Goal: Register for event/course

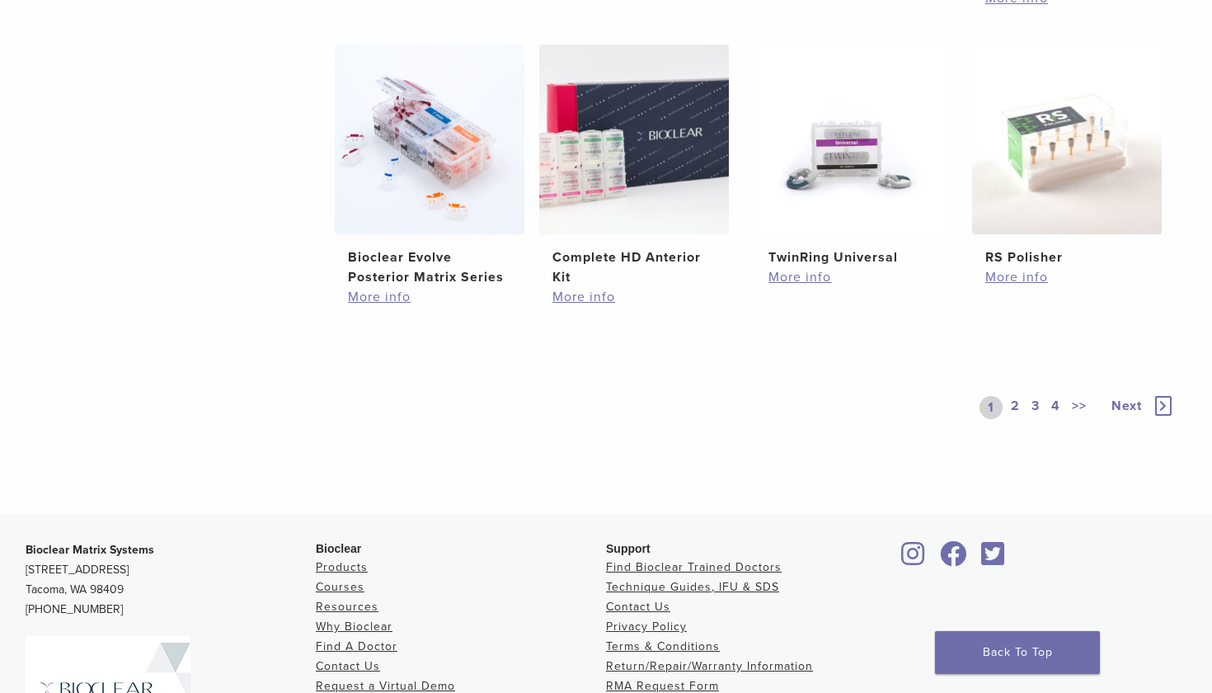
scroll to position [1229, 0]
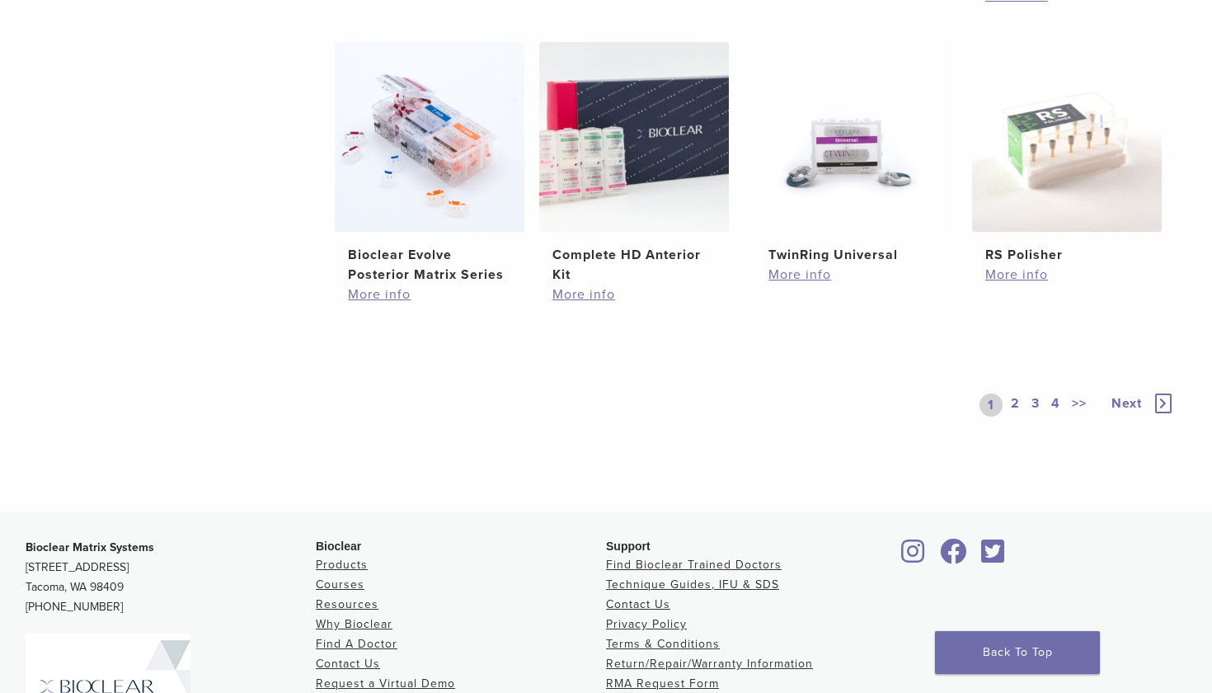
click at [1165, 402] on icon at bounding box center [1163, 403] width 16 height 20
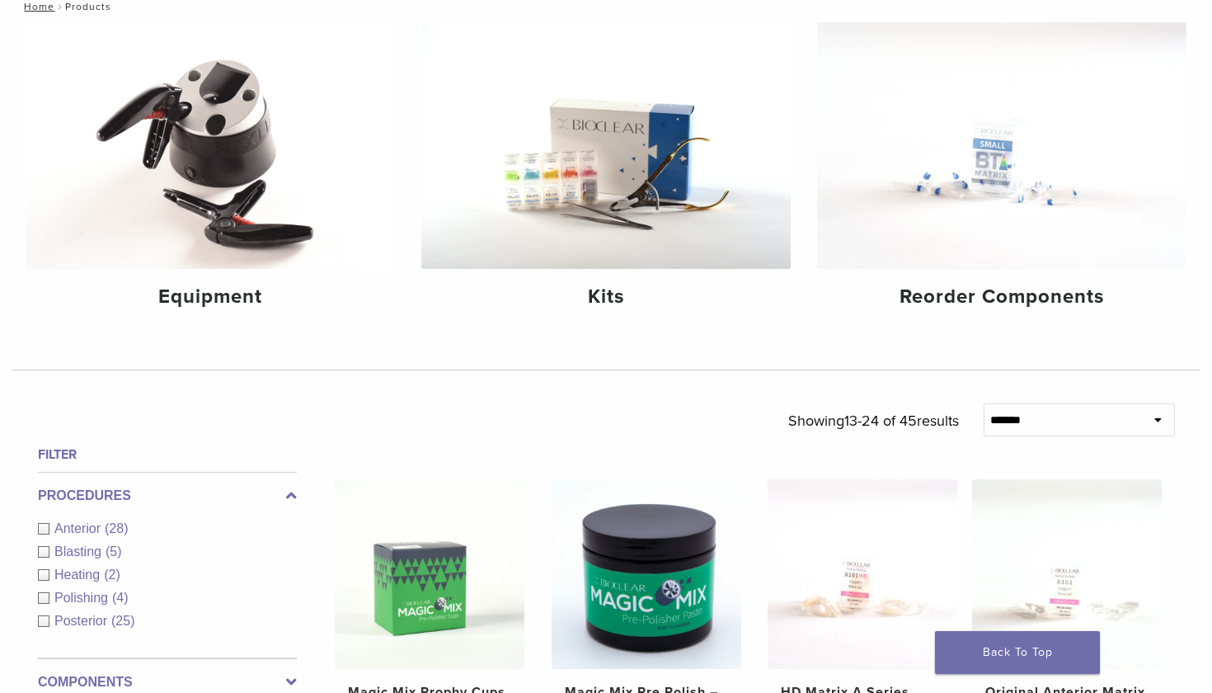
scroll to position [194, 0]
click at [238, 298] on h4 "Equipment" at bounding box center [210, 298] width 343 height 30
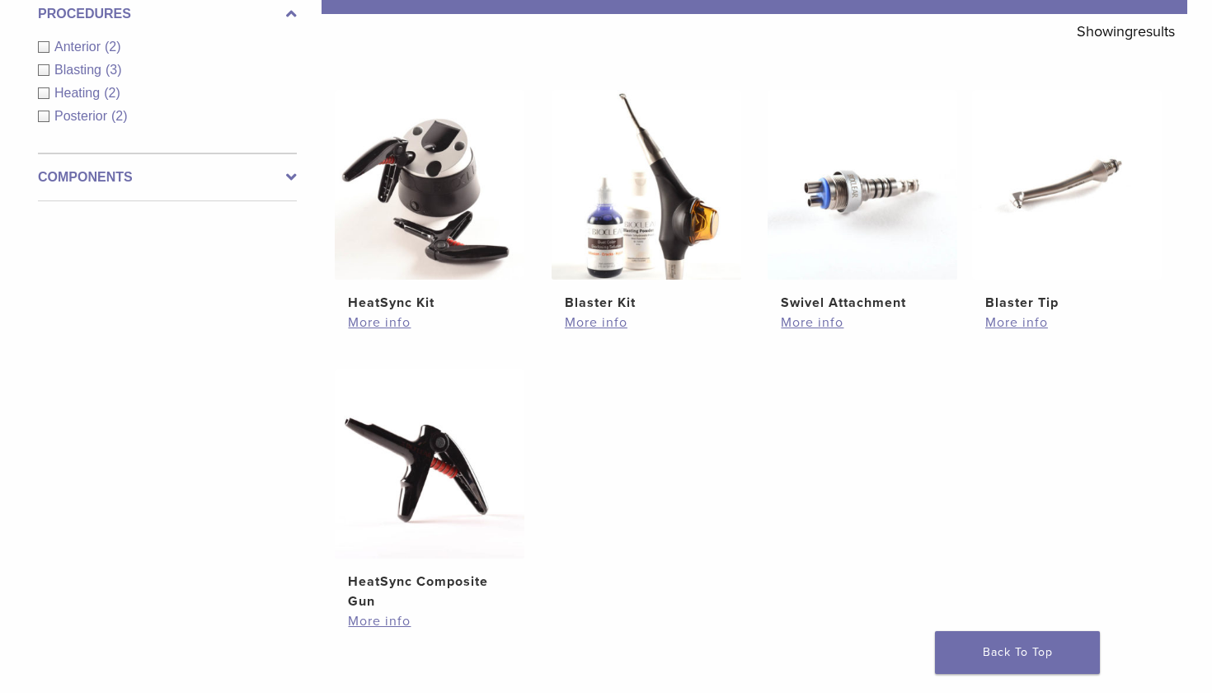
scroll to position [296, 0]
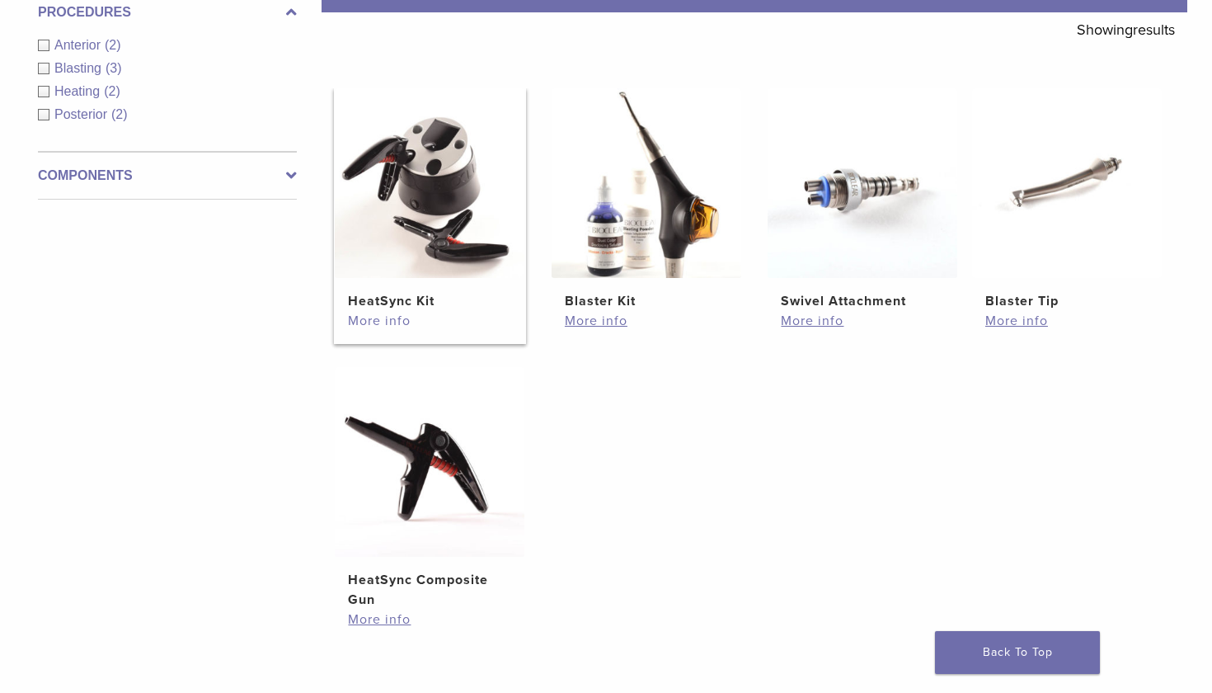
click at [390, 326] on link "More info" at bounding box center [429, 321] width 163 height 20
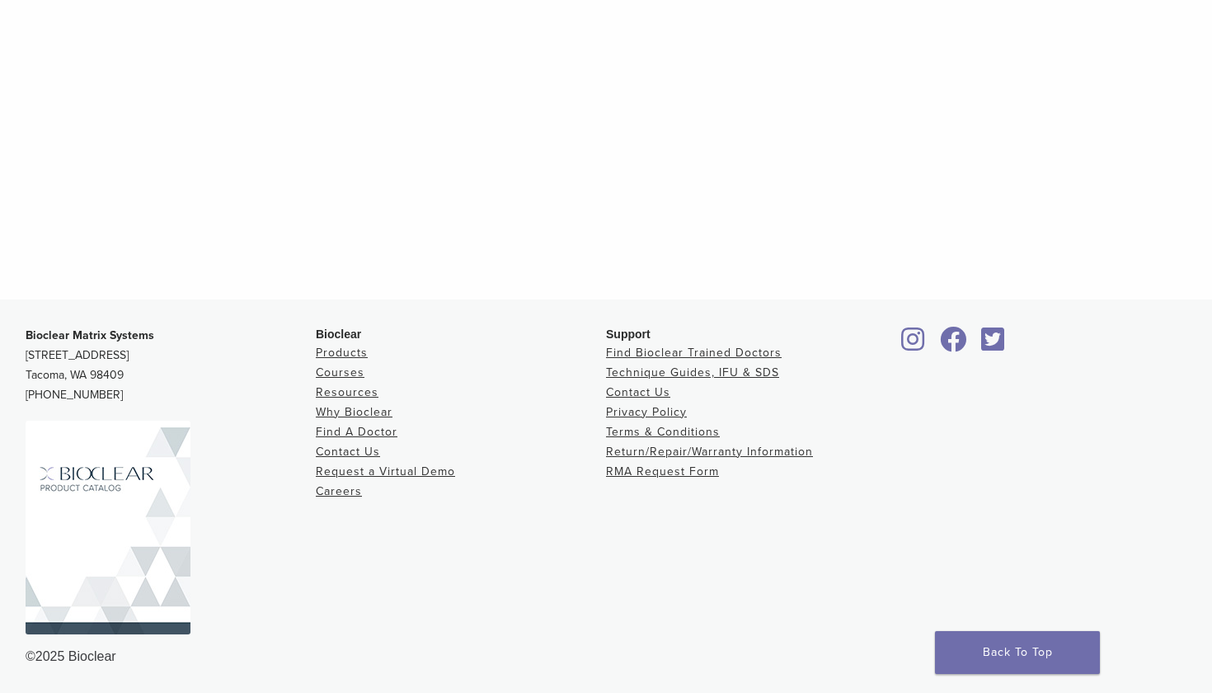
scroll to position [1606, 0]
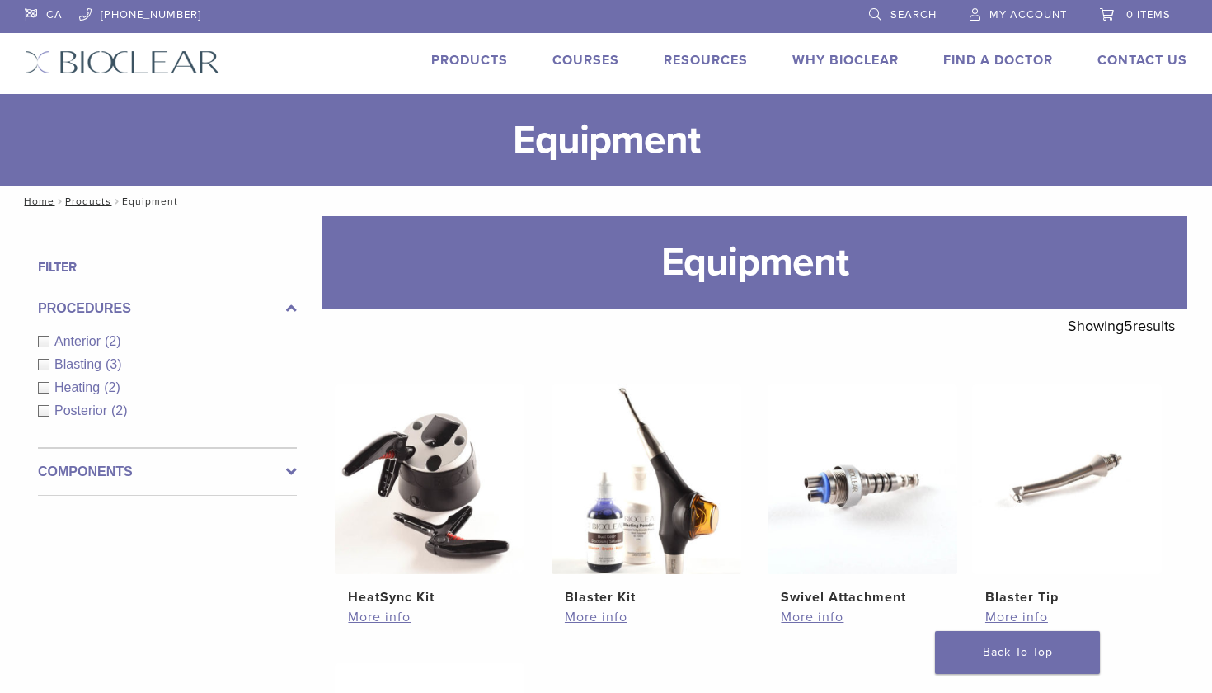
scroll to position [296, 0]
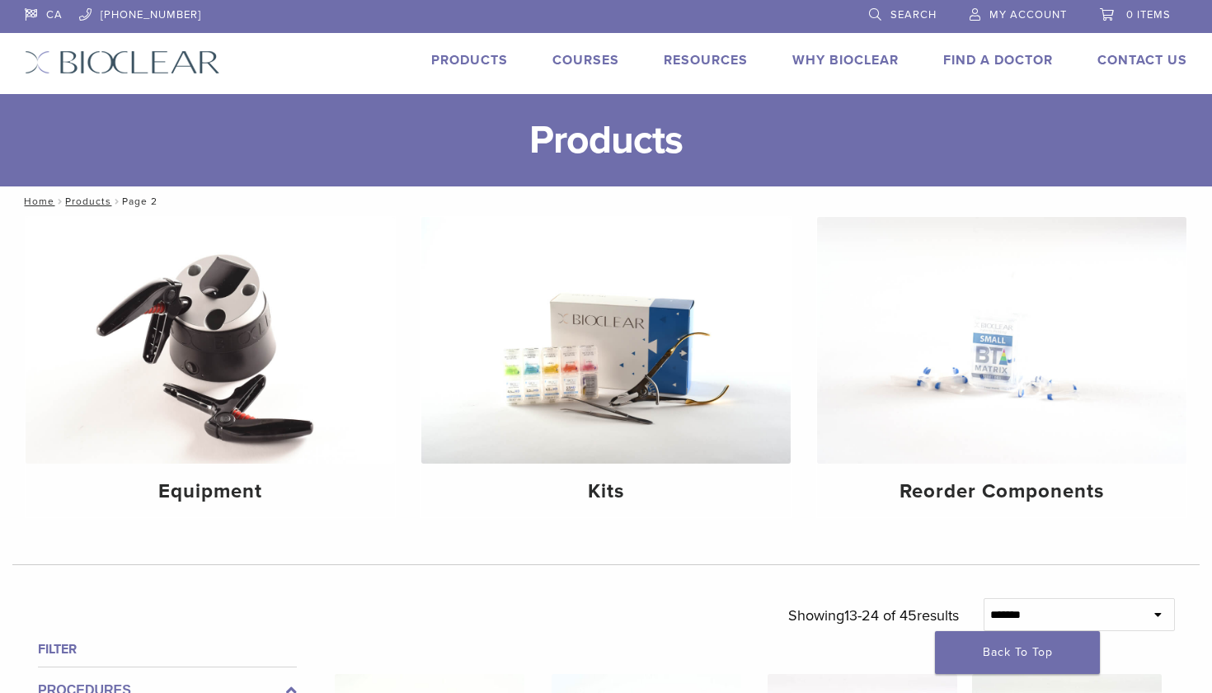
scroll to position [194, 0]
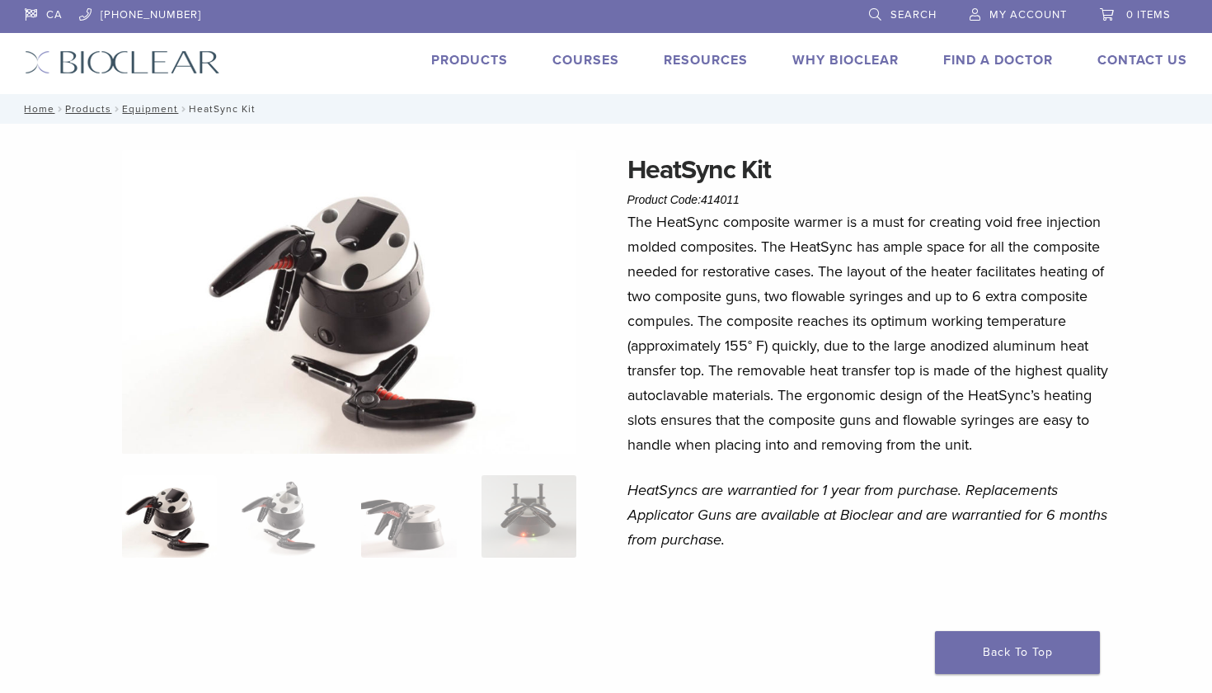
click at [559, 59] on link "Courses" at bounding box center [586, 60] width 67 height 16
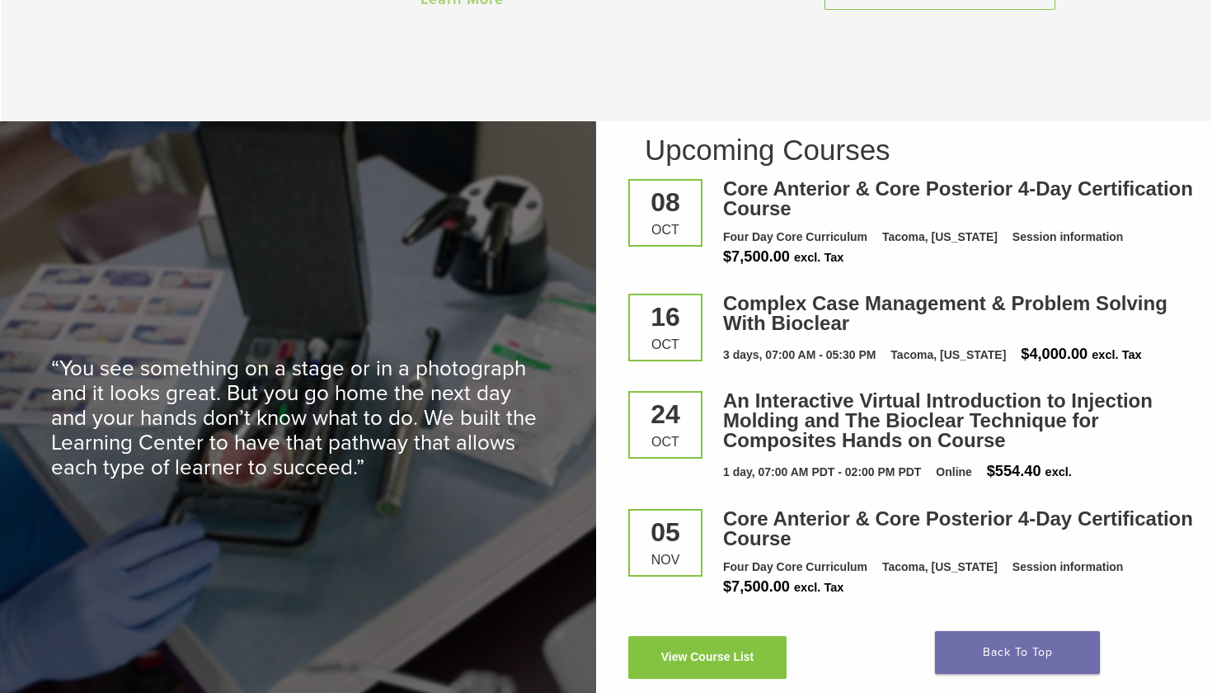
scroll to position [2097, 0]
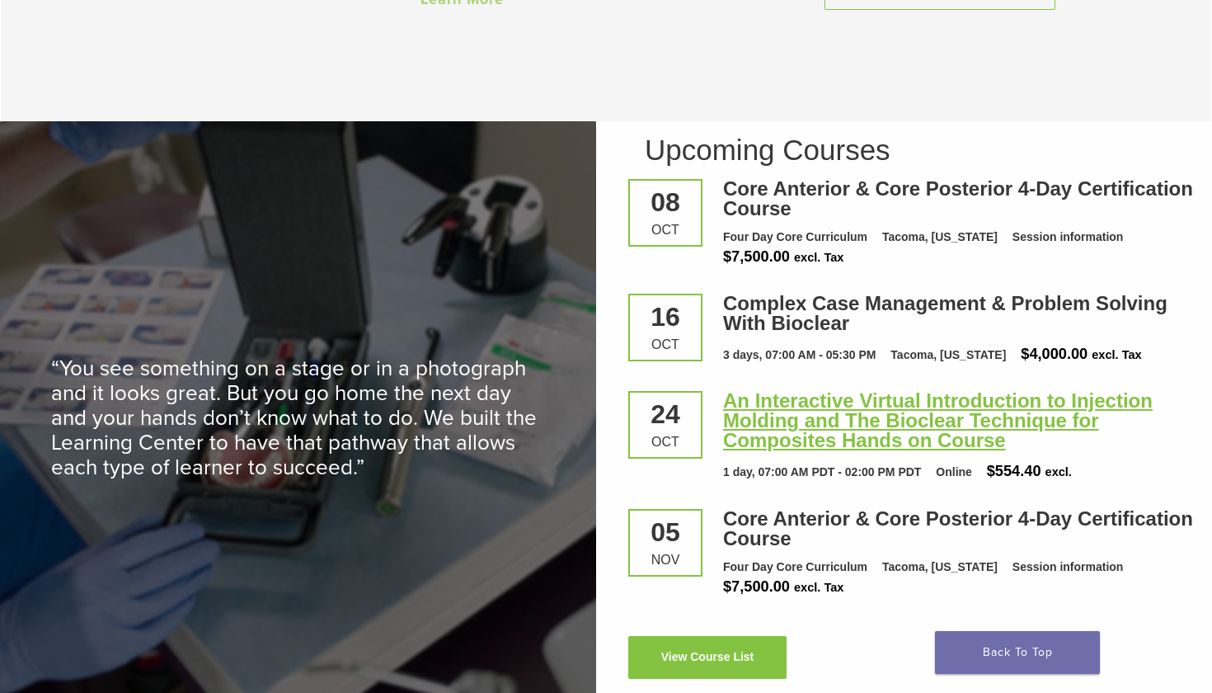
click at [748, 412] on link "An Interactive Virtual Introduction to Injection Molding and The Bioclear Techn…" at bounding box center [938, 420] width 430 height 62
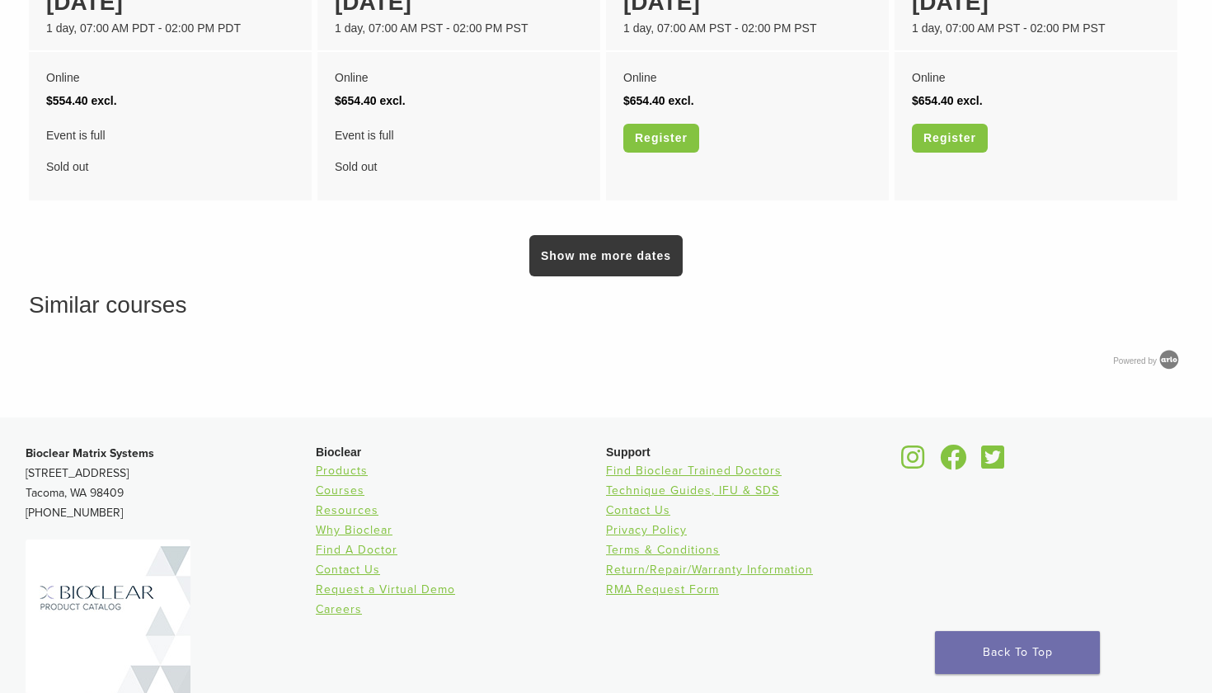
scroll to position [1439, 0]
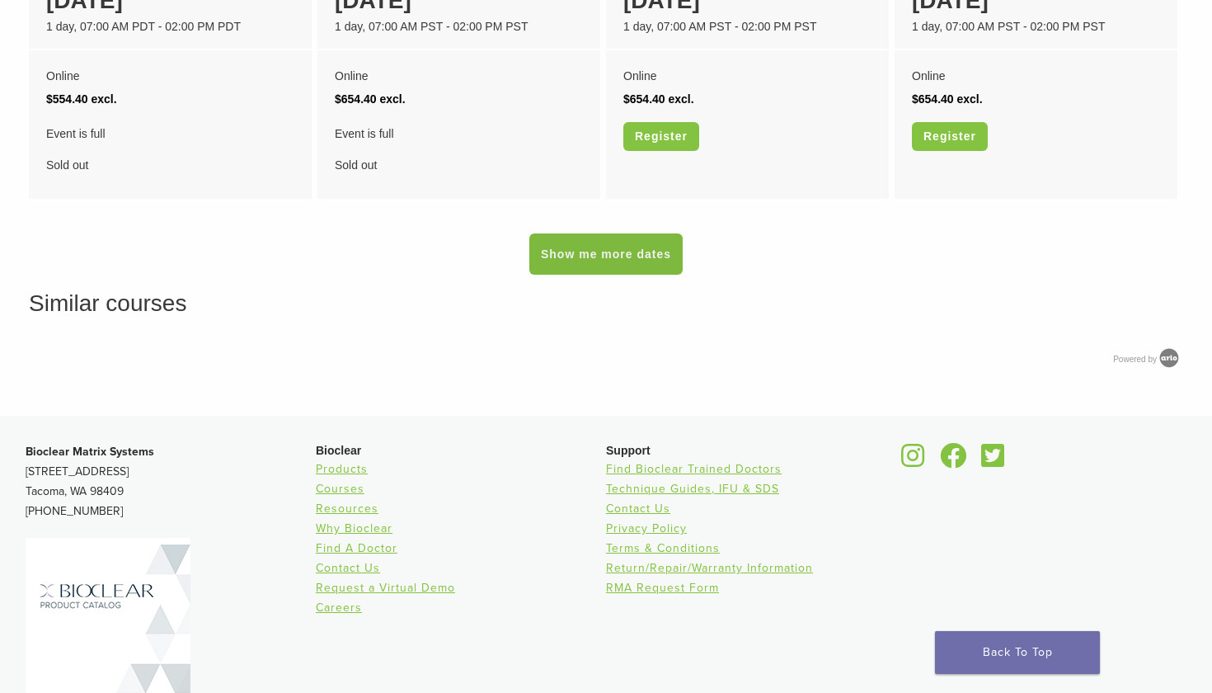
click at [591, 252] on link "Show me more dates" at bounding box center [605, 253] width 153 height 41
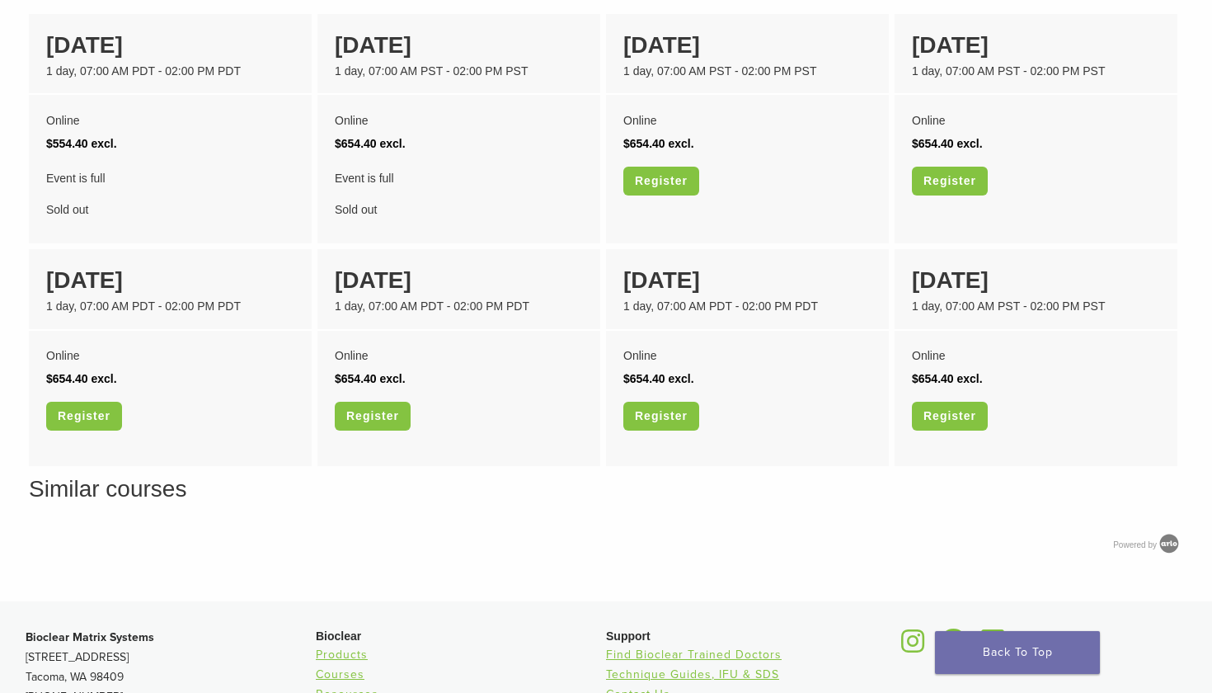
scroll to position [1391, 0]
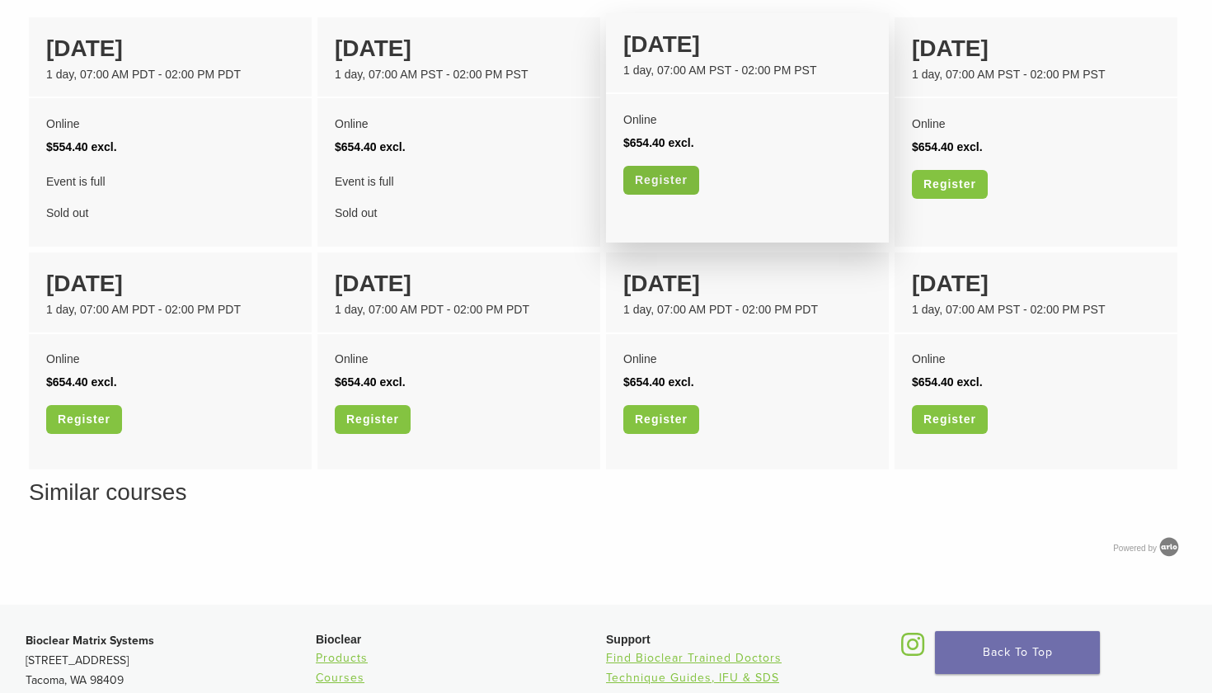
click at [675, 176] on link "Register" at bounding box center [662, 180] width 76 height 29
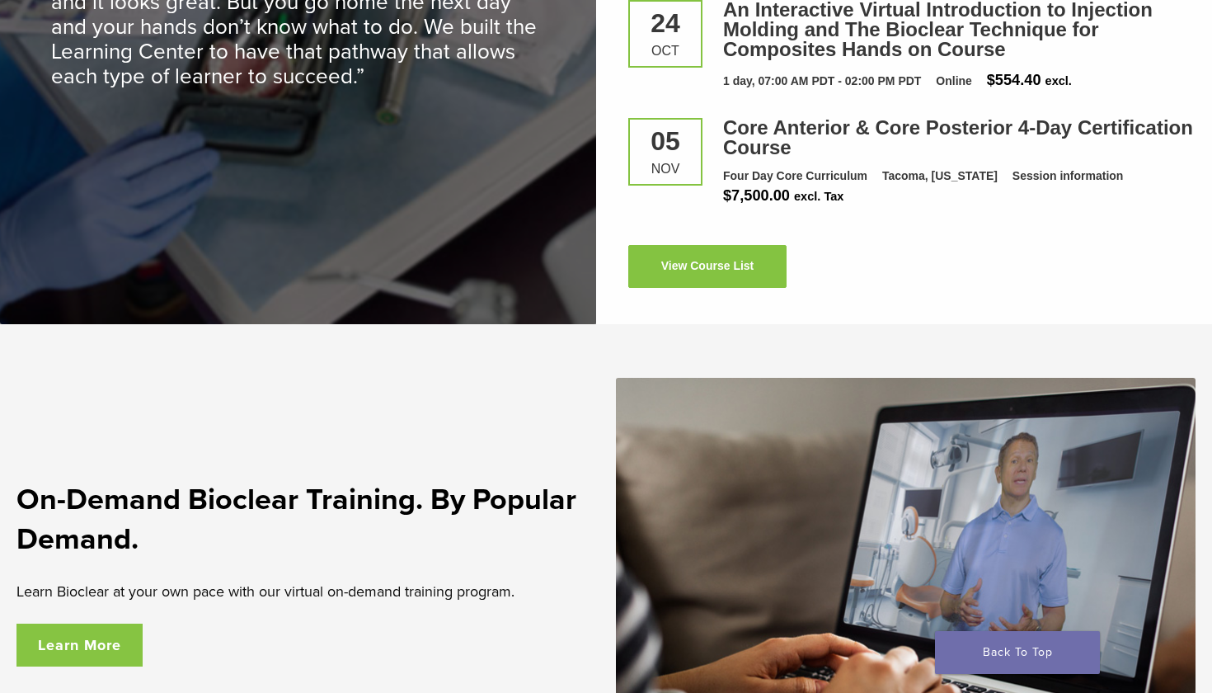
scroll to position [2475, 0]
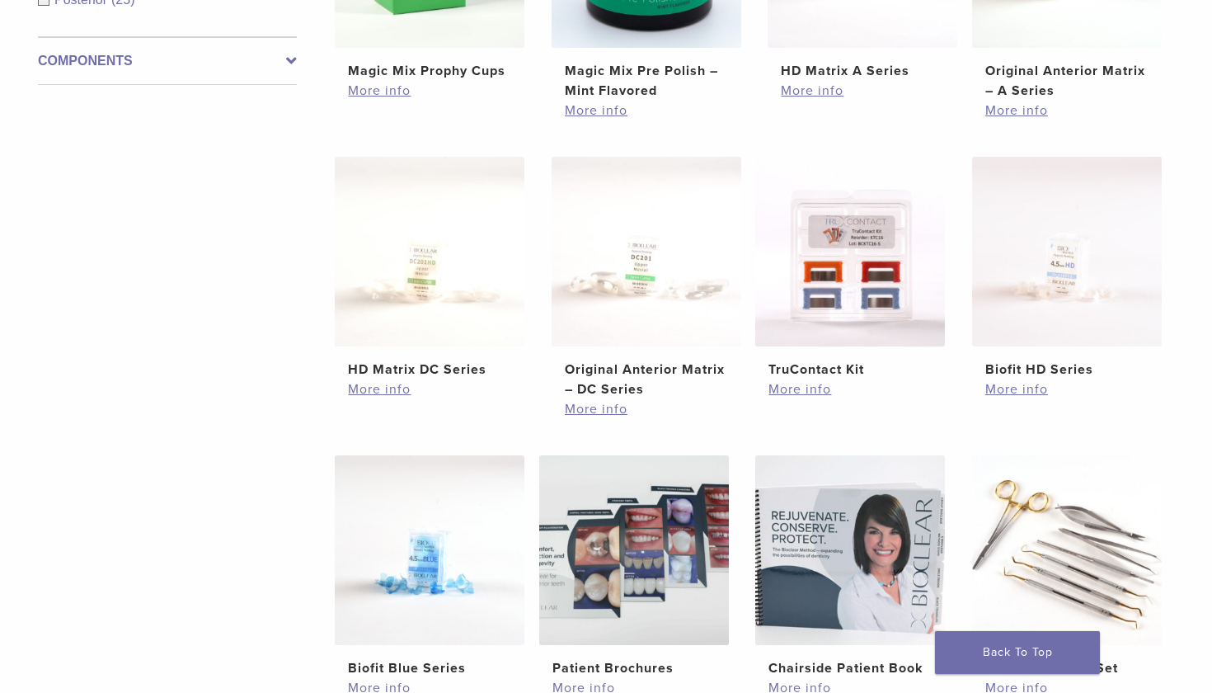
scroll to position [778, 0]
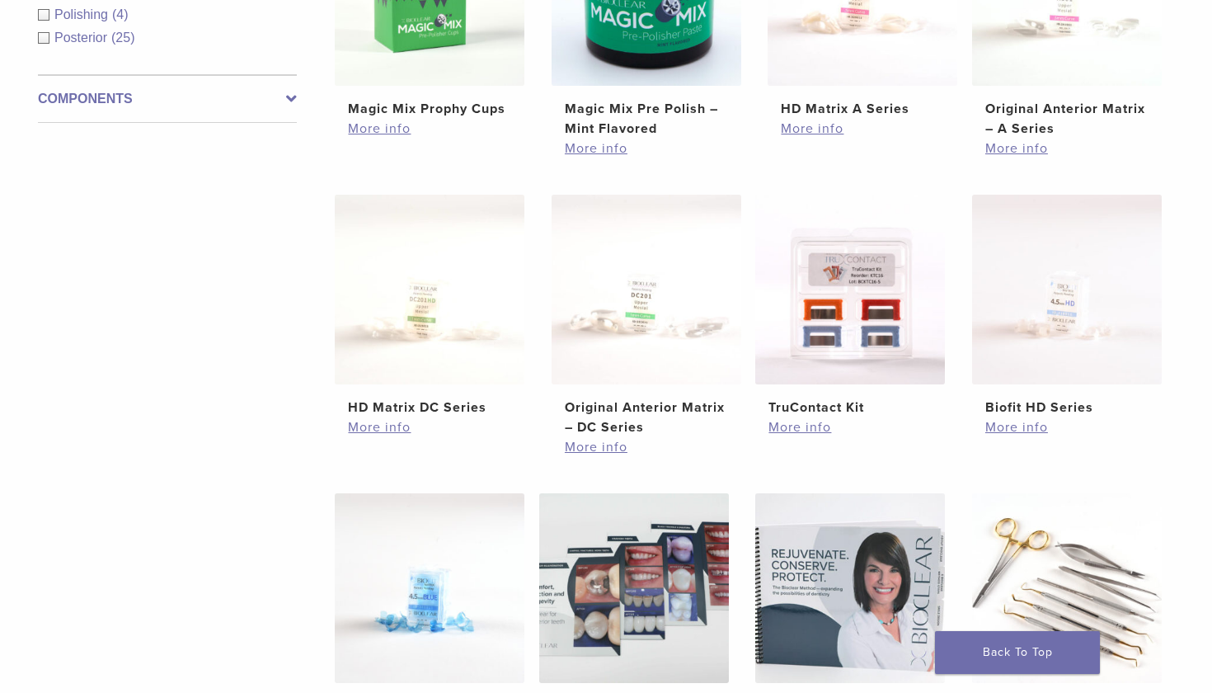
scroll to position [1229, 0]
